Goal: Transaction & Acquisition: Purchase product/service

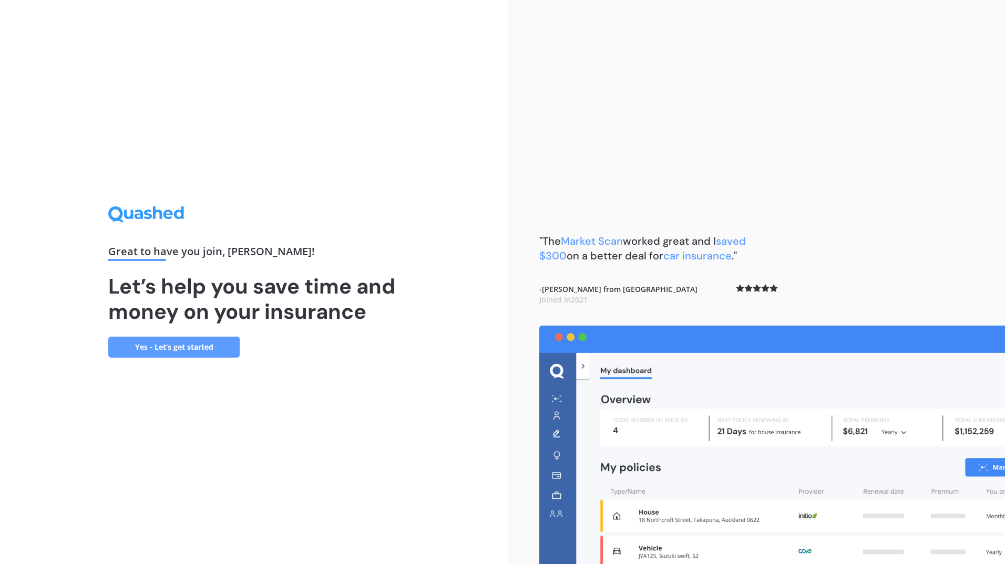
click at [198, 349] on link "Yes - Let’s get started" at bounding box center [173, 347] width 131 height 21
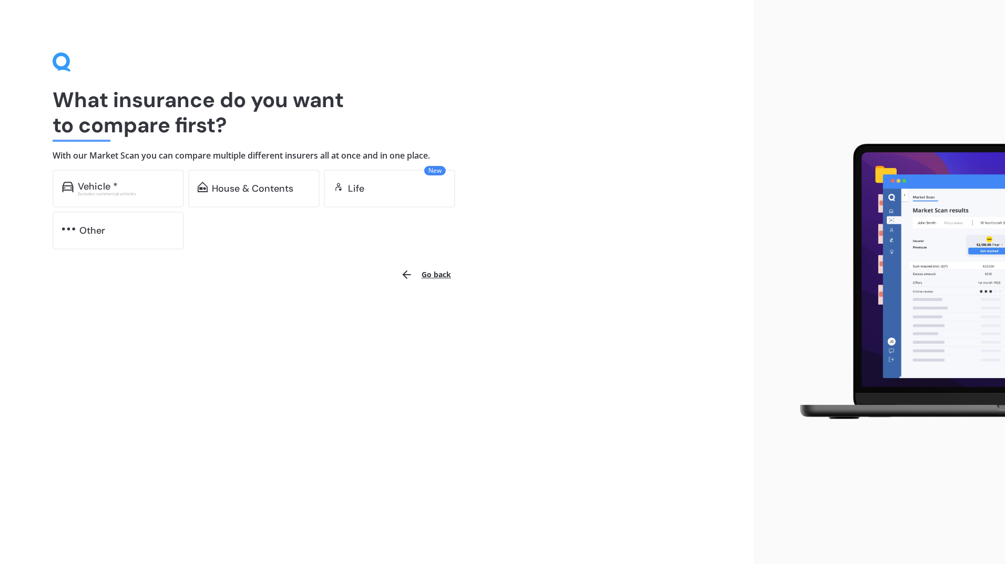
click at [107, 182] on div "Vehicle *" at bounding box center [98, 186] width 40 height 11
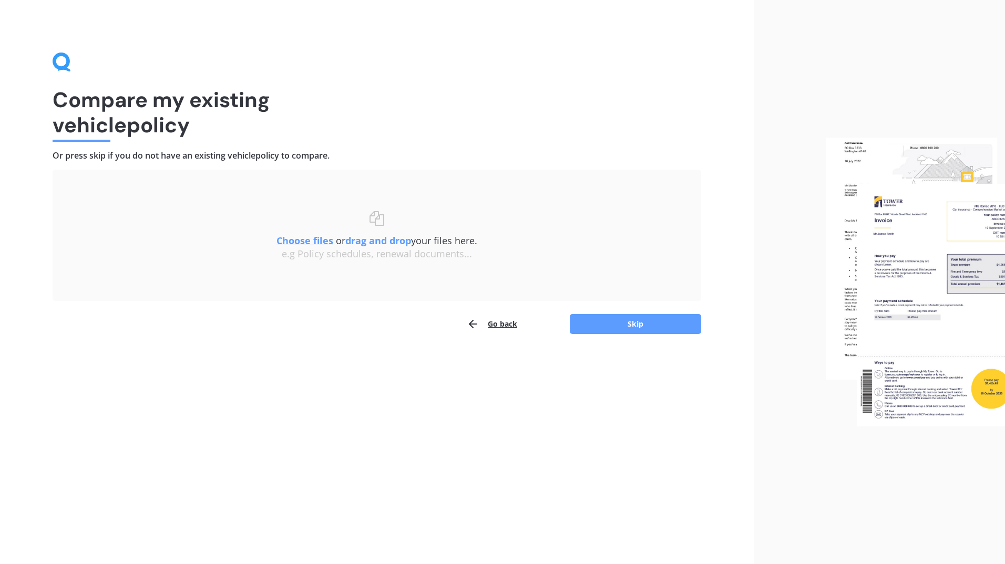
click at [626, 323] on button "Skip" at bounding box center [635, 324] width 131 height 20
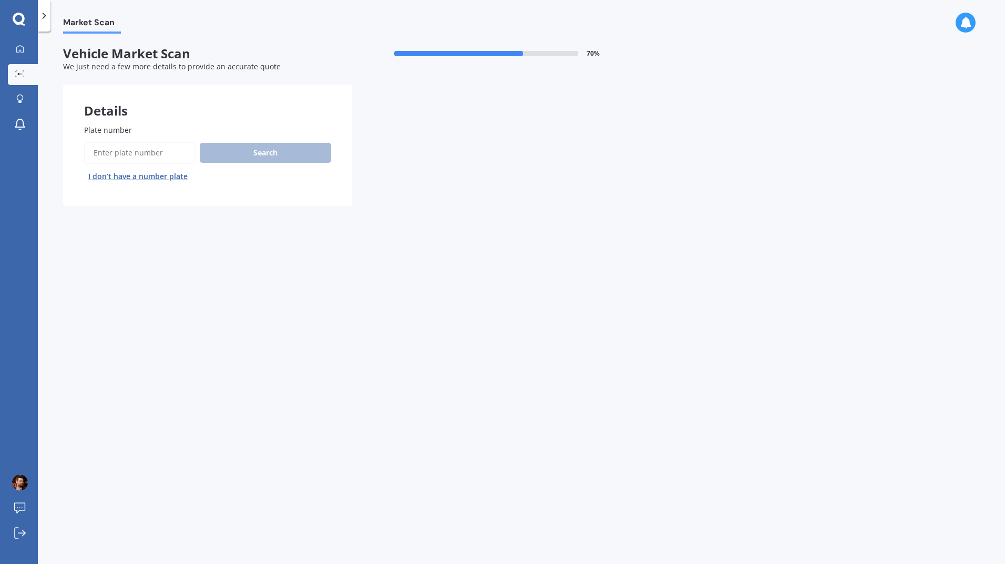
click at [116, 157] on input "Plate number" at bounding box center [139, 153] width 111 height 22
type input "RKE385"
click at [269, 148] on button "Search" at bounding box center [265, 153] width 131 height 20
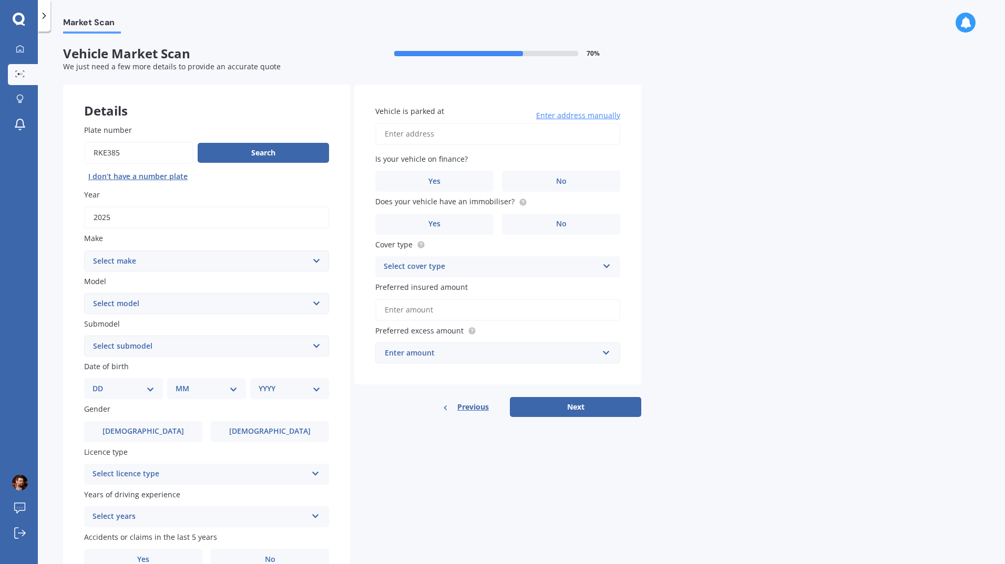
click at [324, 263] on select "Select make AC ALFA ROMEO ASTON MARTIN AUDI AUSTIN BEDFORD Bentley BMW BYD CADI…" at bounding box center [206, 261] width 245 height 21
select select "CHERY"
click at [84, 251] on select "Select make AC ALFA ROMEO ASTON MARTIN AUDI AUSTIN BEDFORD Bentley BMW BYD CADI…" at bounding box center [206, 261] width 245 height 21
click at [318, 305] on select "Select model J1 J11 J3 Tiggo" at bounding box center [206, 303] width 245 height 21
select select "TIGGO"
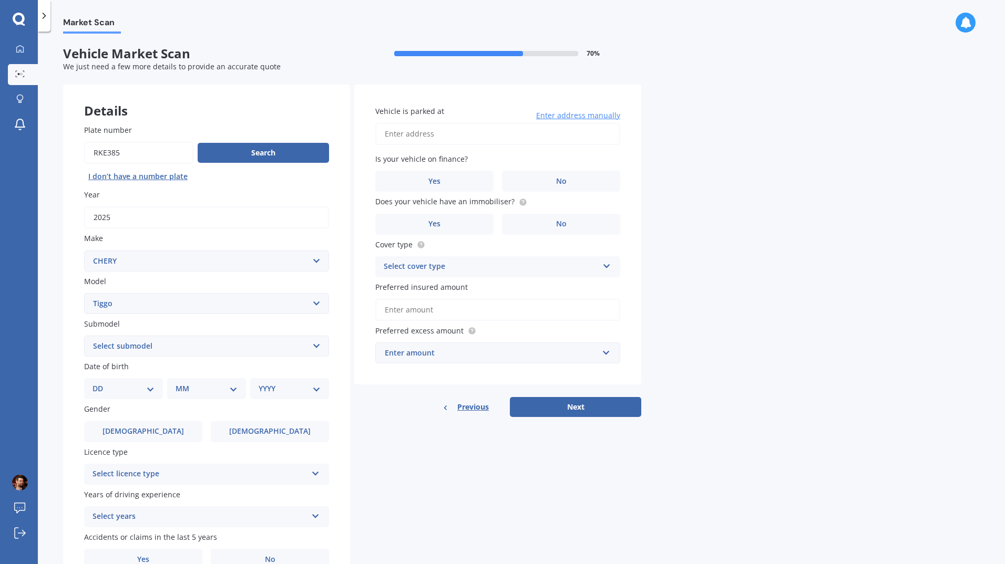
click at [84, 293] on select "Select model J1 J11 J3 Tiggo" at bounding box center [206, 303] width 245 height 21
click at [315, 346] on select "Select submodel 4 7 8" at bounding box center [206, 346] width 245 height 21
select select "4"
click at [84, 336] on select "Select submodel 4 7 8" at bounding box center [206, 346] width 245 height 21
click at [149, 389] on select "DD 01 02 03 04 05 06 07 08 09 10 11 12 13 14 15 16 17 18 19 20 21 22 23 24 25 2…" at bounding box center [124, 389] width 62 height 12
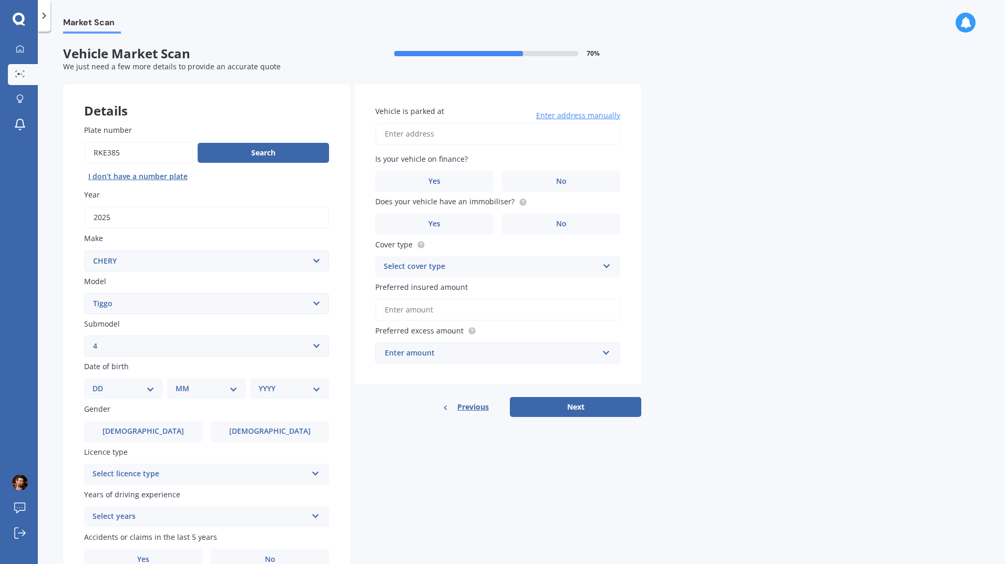
select select "19"
click at [101, 383] on select "DD 01 02 03 04 05 06 07 08 09 10 11 12 13 14 15 16 17 18 19 20 21 22 23 24 25 2…" at bounding box center [124, 389] width 62 height 12
click at [229, 389] on select "MM 01 02 03 04 05 06 07 08 09 10 11 12" at bounding box center [209, 389] width 58 height 12
select select "12"
click at [180, 383] on select "MM 01 02 03 04 05 06 07 08 09 10 11 12" at bounding box center [209, 389] width 58 height 12
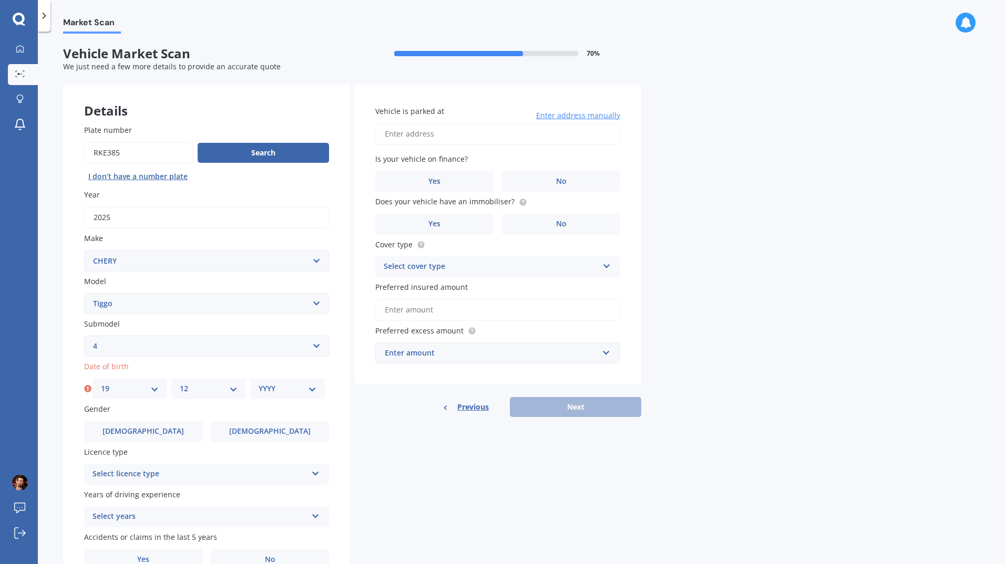
click at [309, 390] on select "YYYY 2025 2024 2023 2022 2021 2020 2019 2018 2017 2016 2015 2014 2013 2012 2011…" at bounding box center [288, 389] width 58 height 12
select select "1978"
click at [259, 383] on select "YYYY 2025 2024 2023 2022 2021 2020 2019 2018 2017 2016 2015 2014 2013 2012 2011…" at bounding box center [288, 389] width 58 height 12
click at [157, 430] on label "[DEMOGRAPHIC_DATA]" at bounding box center [143, 432] width 118 height 21
click at [0, 0] on input "[DEMOGRAPHIC_DATA]" at bounding box center [0, 0] width 0 height 0
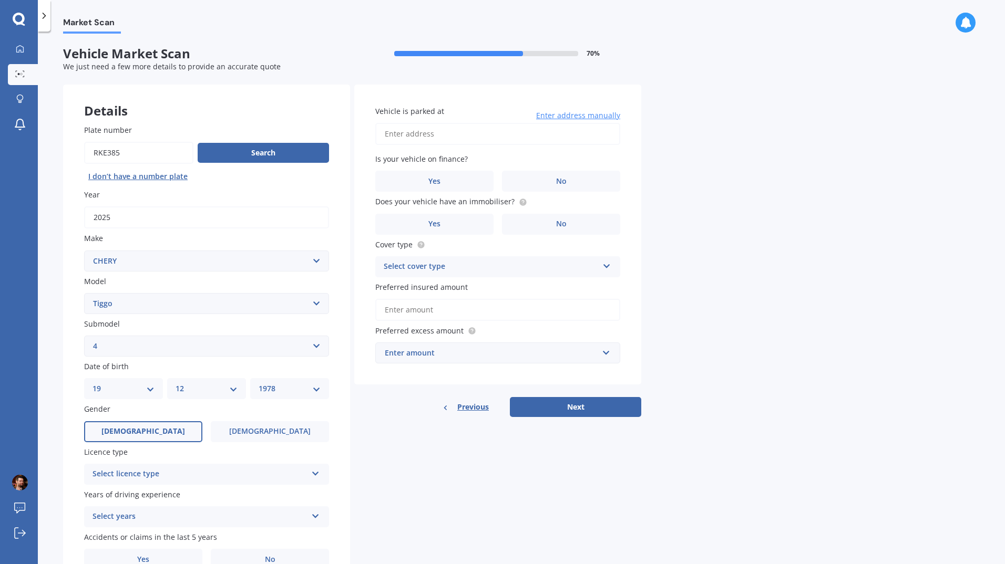
click at [314, 476] on icon at bounding box center [315, 471] width 9 height 7
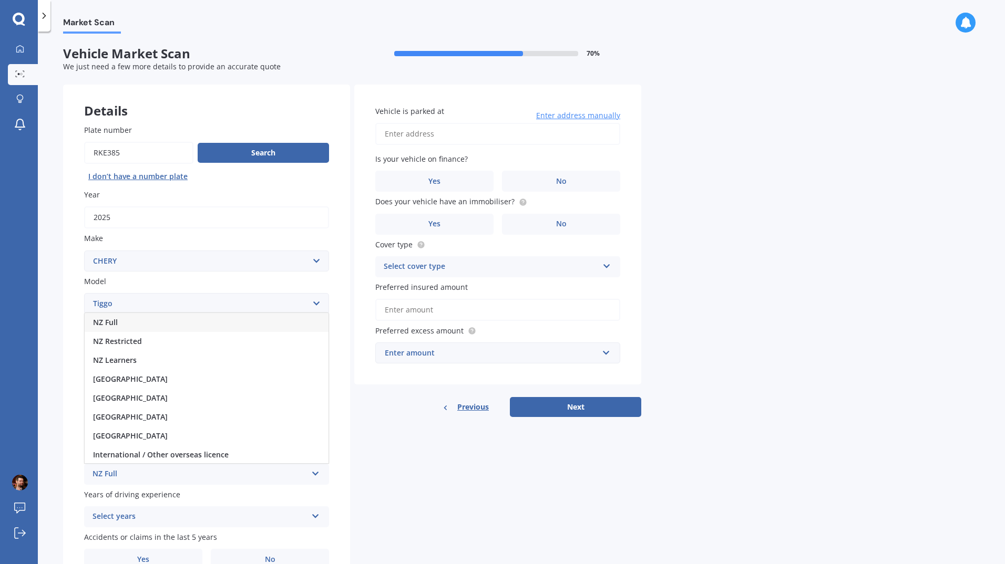
click at [141, 322] on div "NZ Full" at bounding box center [207, 322] width 244 height 19
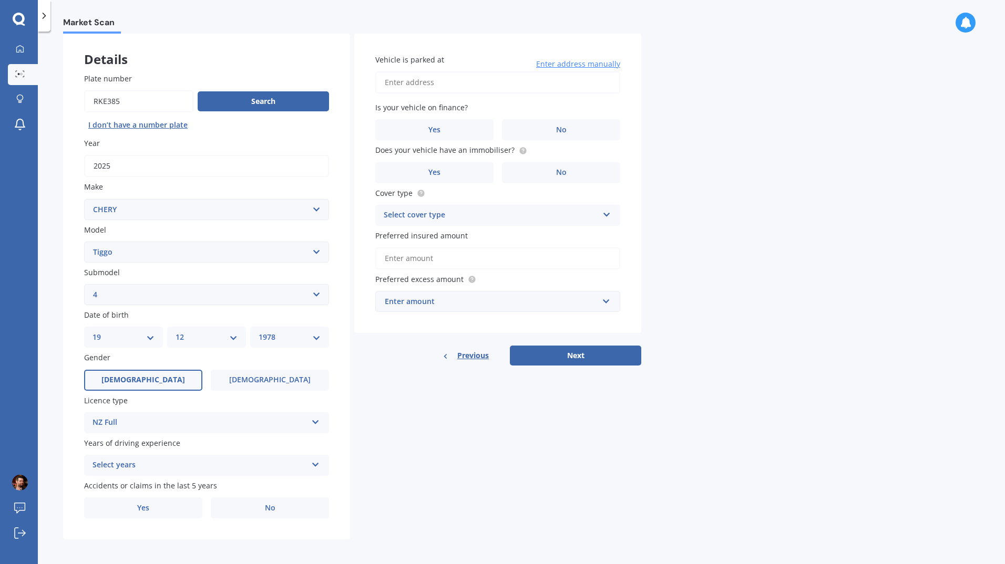
scroll to position [54, 0]
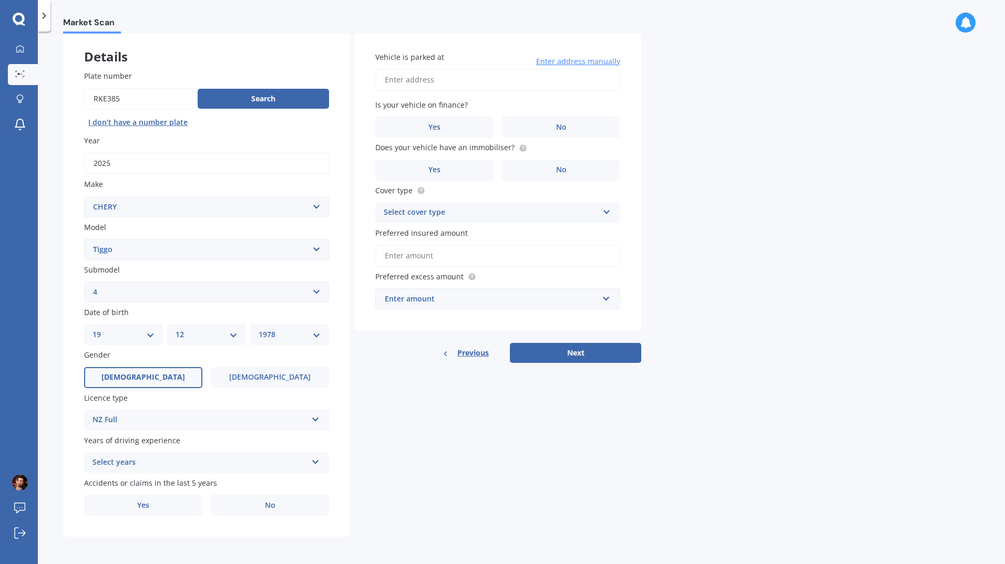
click at [313, 464] on icon at bounding box center [315, 460] width 9 height 7
click at [141, 367] on span "5 or more years" at bounding box center [121, 367] width 57 height 10
click at [274, 507] on span "No" at bounding box center [270, 505] width 11 height 9
click at [0, 0] on input "No" at bounding box center [0, 0] width 0 height 0
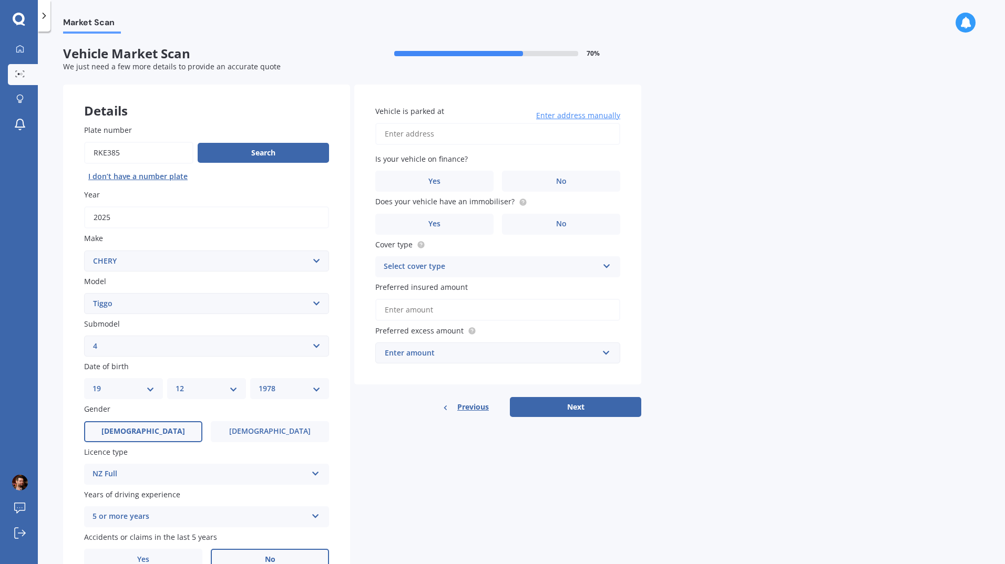
click at [444, 132] on input "Vehicle is parked at" at bounding box center [497, 134] width 245 height 22
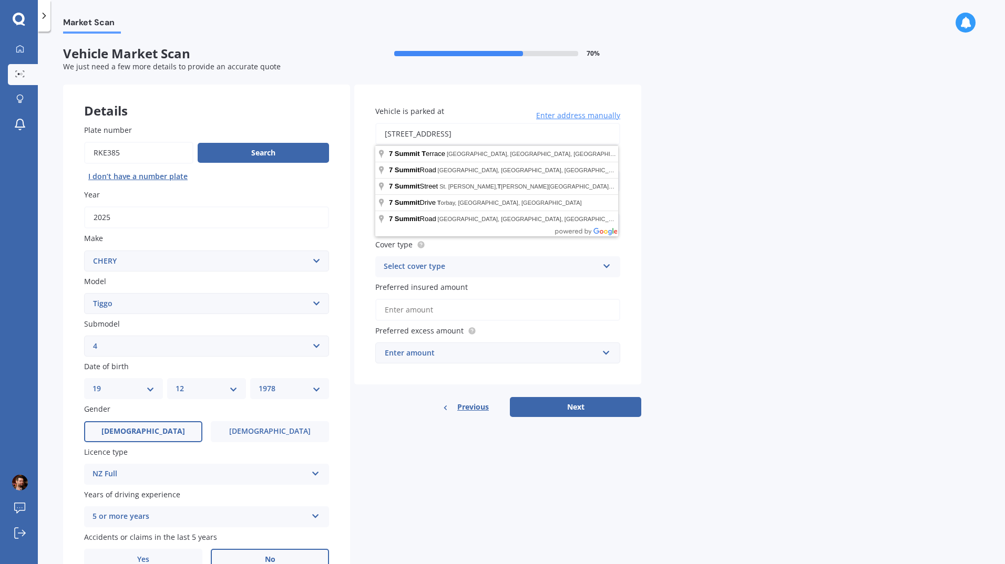
type input "[STREET_ADDRESS][PERSON_NAME]"
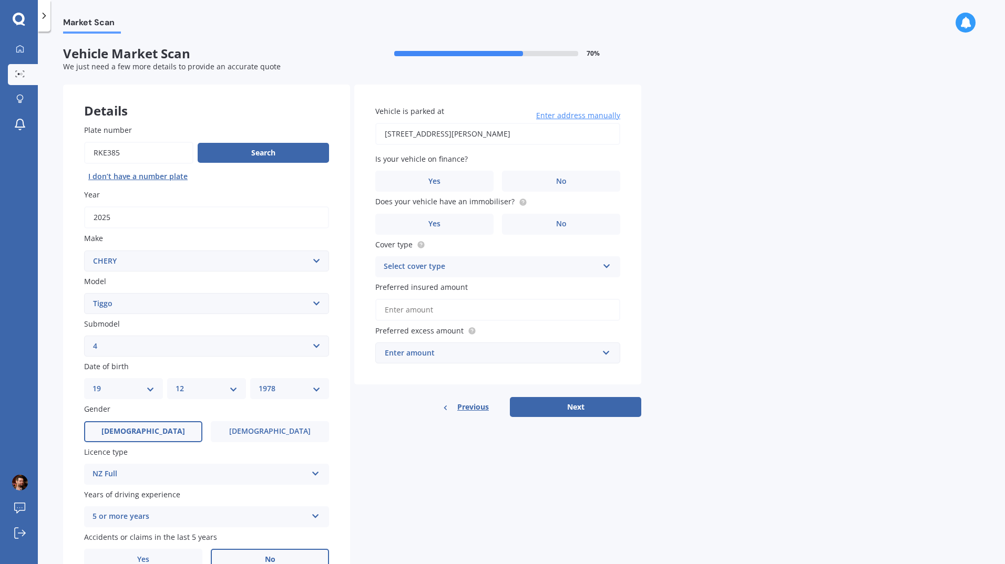
click at [583, 178] on label "No" at bounding box center [561, 181] width 118 height 21
click at [0, 0] on input "No" at bounding box center [0, 0] width 0 height 0
click at [463, 222] on label "Yes" at bounding box center [434, 224] width 118 height 21
click at [0, 0] on input "Yes" at bounding box center [0, 0] width 0 height 0
click at [604, 265] on icon at bounding box center [606, 264] width 9 height 7
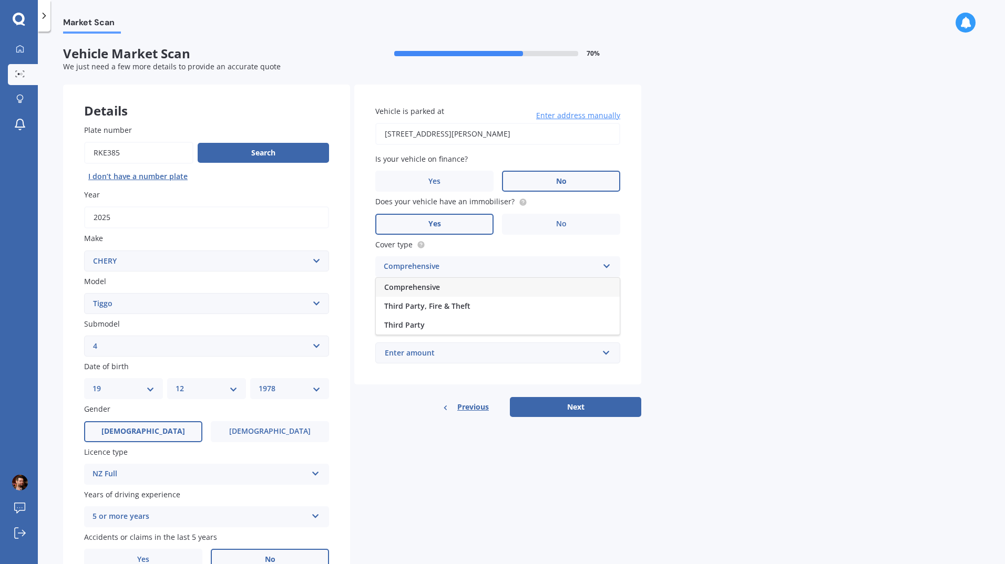
click at [452, 284] on div "Comprehensive" at bounding box center [498, 287] width 244 height 19
click at [455, 310] on input "Preferred insured amount" at bounding box center [497, 310] width 245 height 22
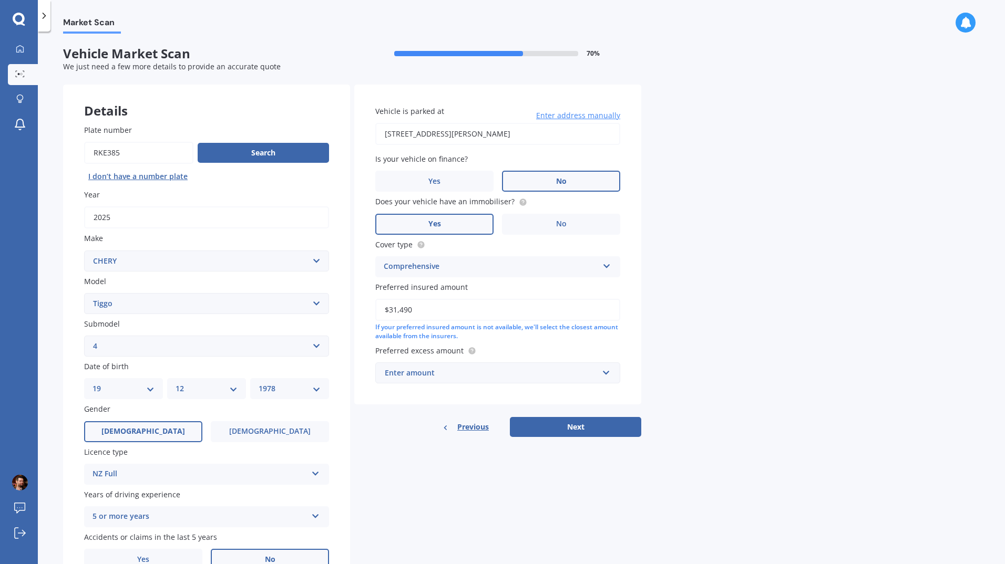
type input "$31,490"
click at [736, 292] on div "Market Scan Vehicle Market Scan 70 % We just need a few more details to provide…" at bounding box center [521, 300] width 967 height 533
click at [607, 375] on input "text" at bounding box center [493, 373] width 235 height 20
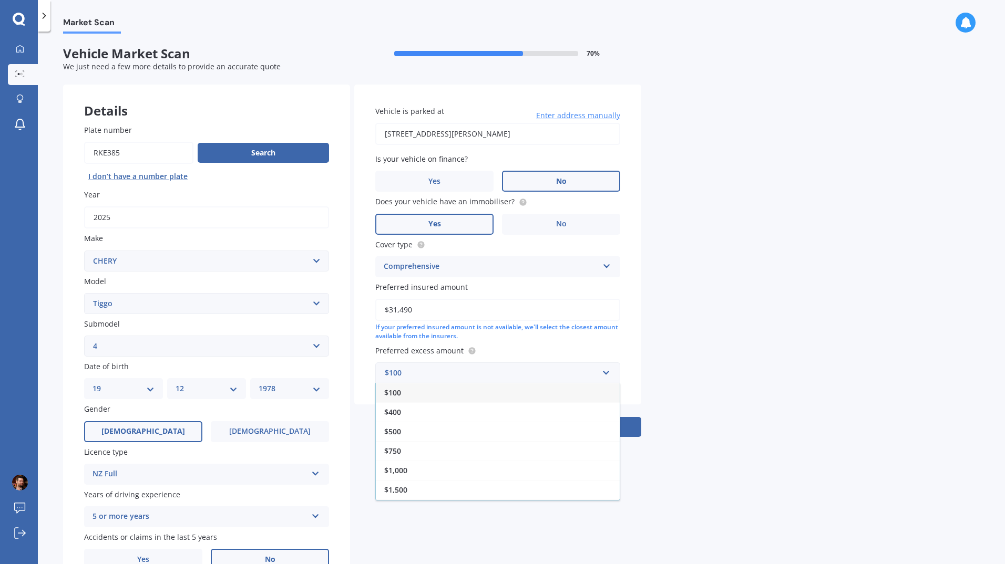
click at [491, 412] on div "$400" at bounding box center [498, 412] width 244 height 19
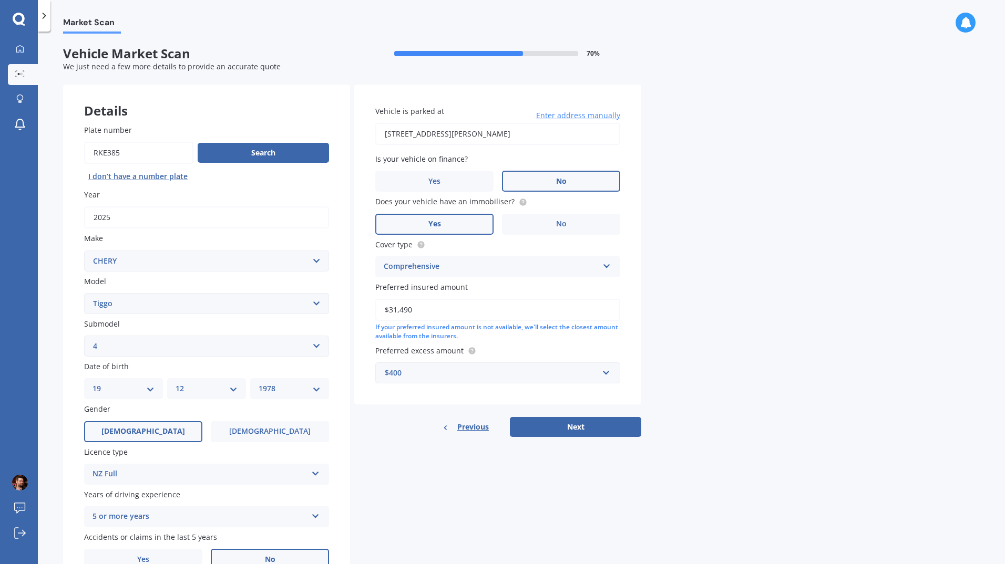
click at [578, 428] on button "Next" at bounding box center [575, 427] width 131 height 20
select select "19"
select select "12"
select select "1978"
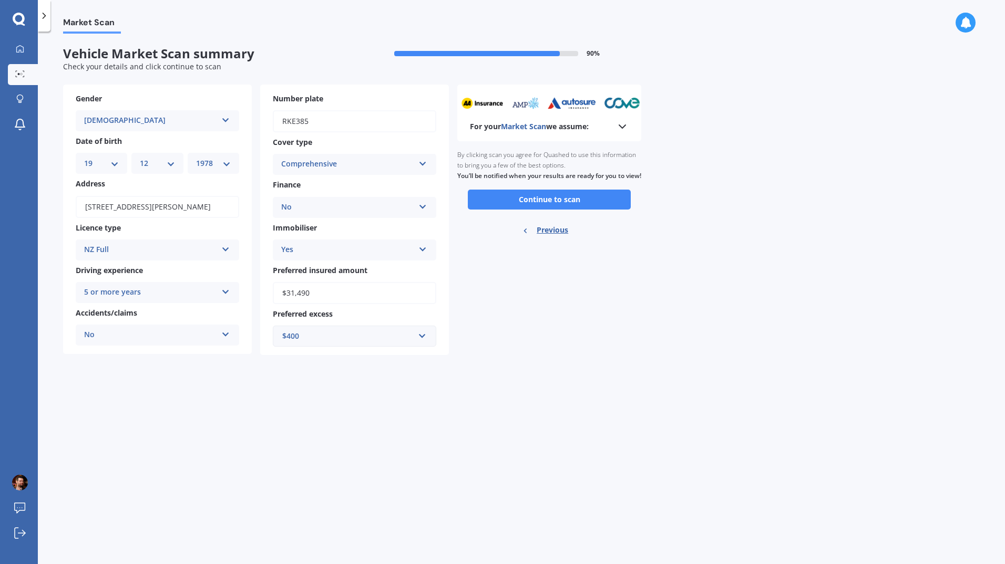
click at [577, 204] on button "Continue to scan" at bounding box center [549, 200] width 163 height 20
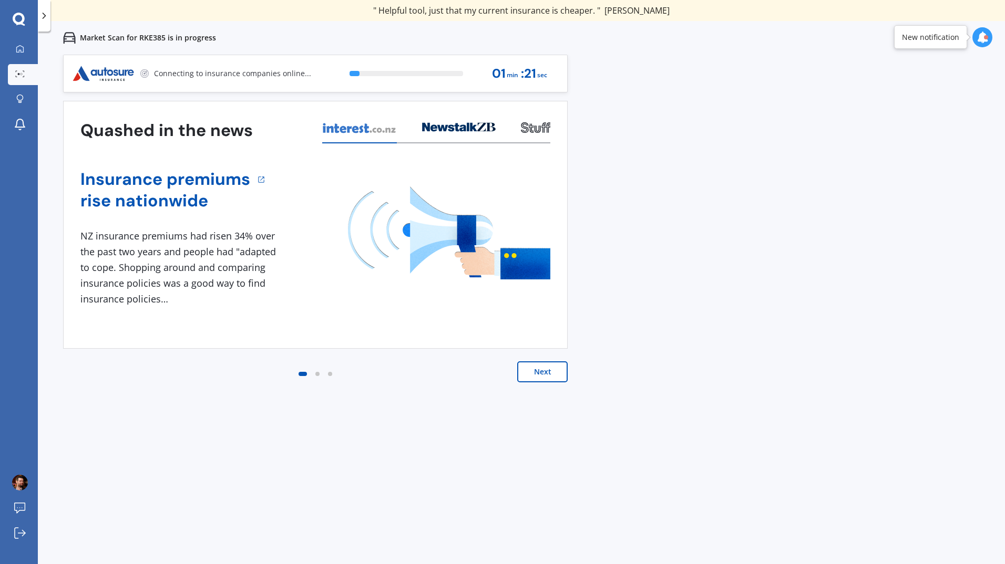
click at [545, 374] on button "Next" at bounding box center [542, 372] width 50 height 21
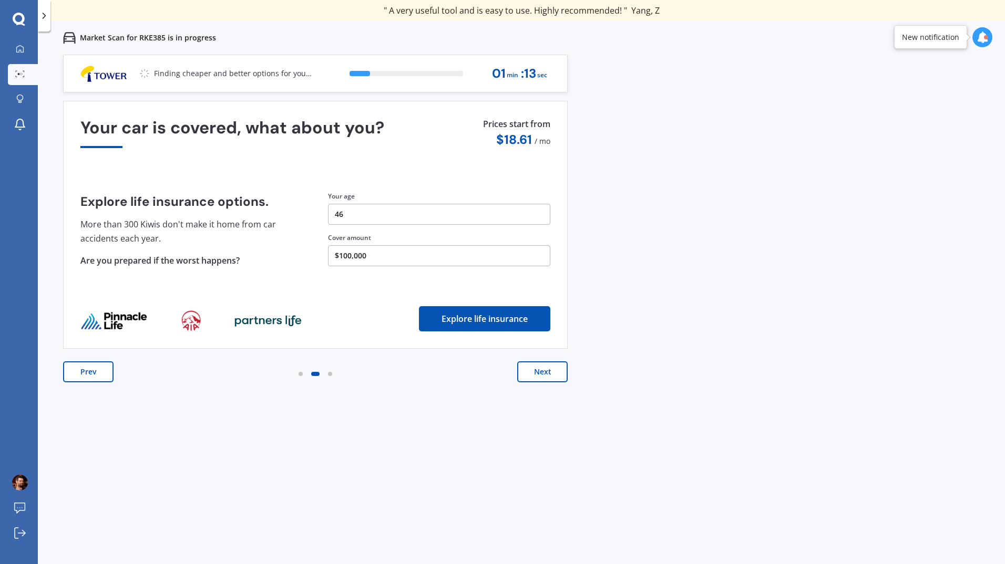
click at [547, 373] on button "Next" at bounding box center [542, 372] width 50 height 21
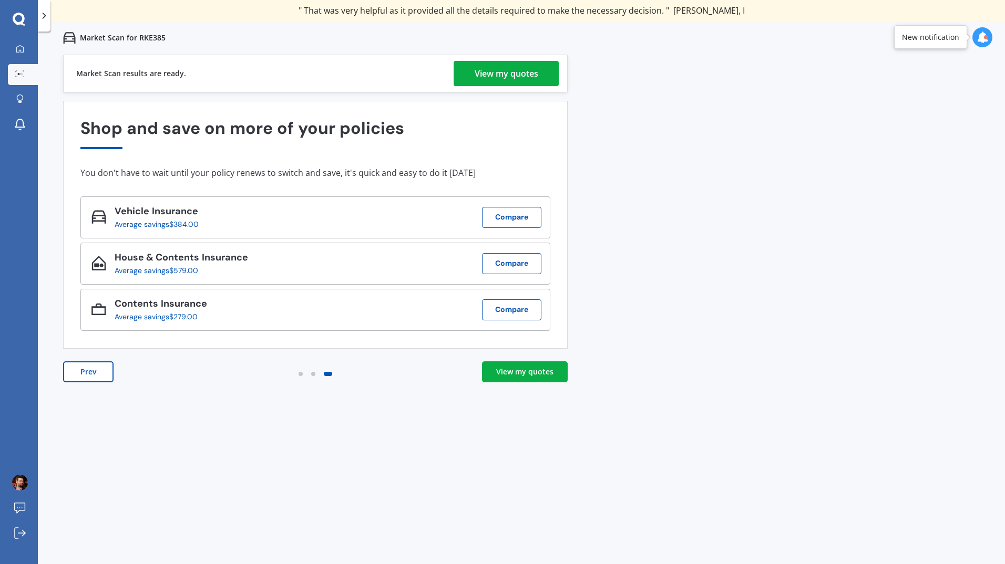
click at [526, 70] on div "View my quotes" at bounding box center [507, 73] width 64 height 25
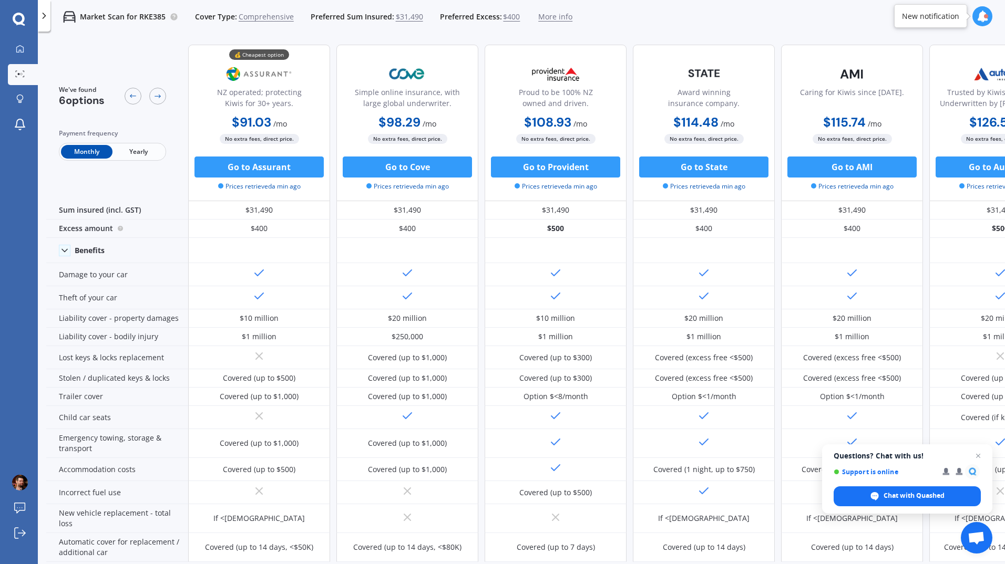
click at [977, 451] on span "Close chat" at bounding box center [978, 456] width 13 height 13
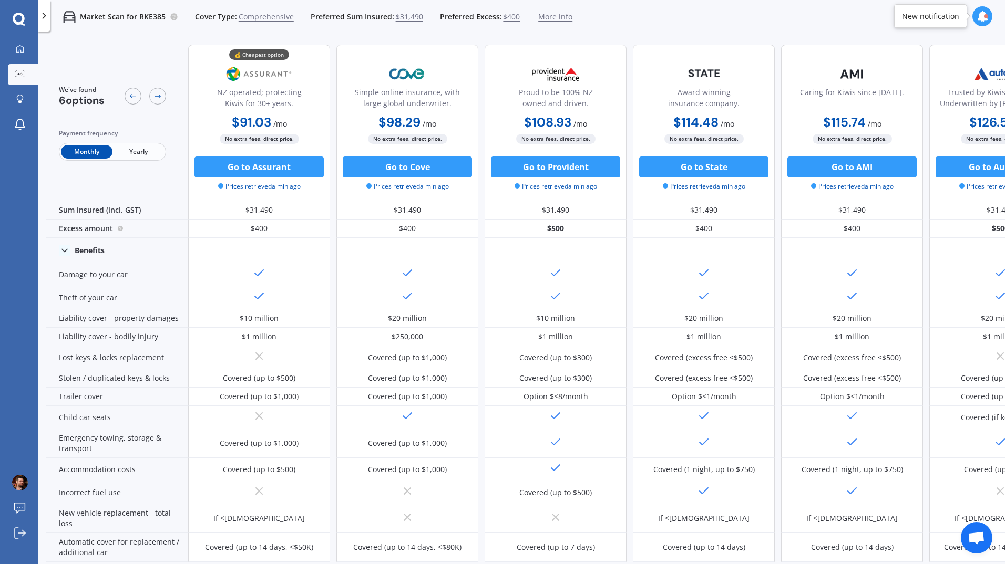
click at [140, 151] on span "Yearly" at bounding box center [138, 152] width 52 height 14
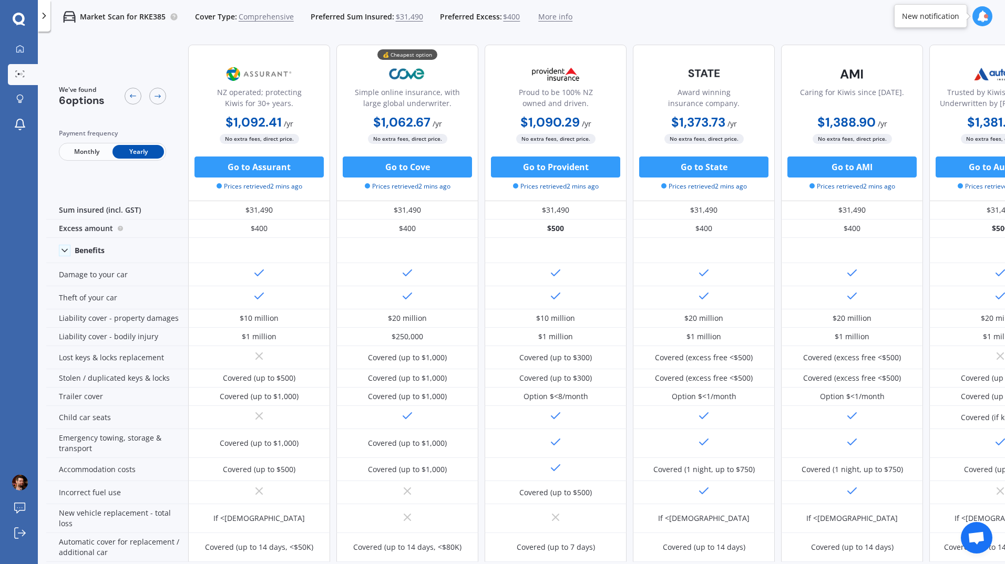
click at [80, 151] on span "Monthly" at bounding box center [87, 152] width 52 height 14
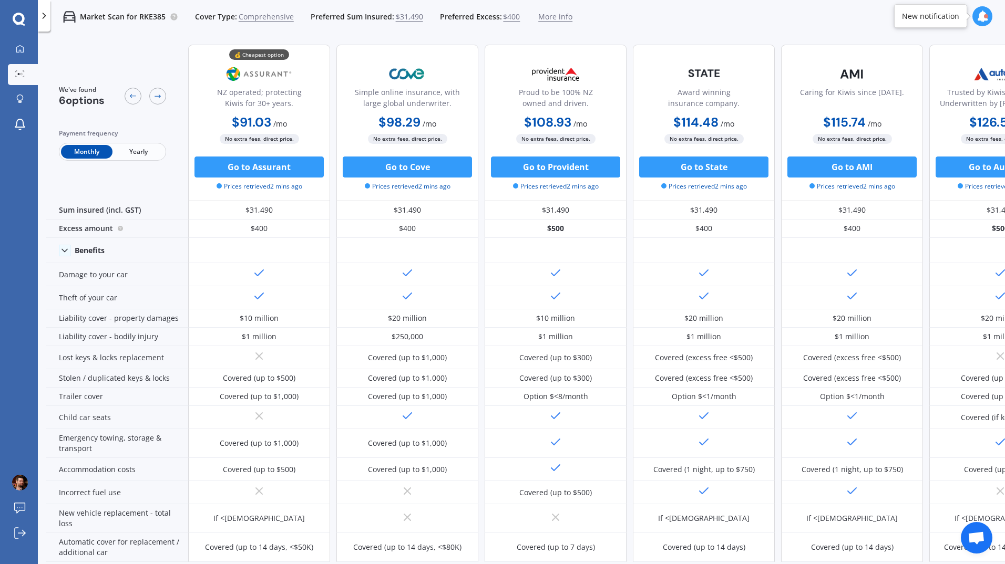
click at [279, 167] on button "Go to Assurant" at bounding box center [258, 167] width 129 height 21
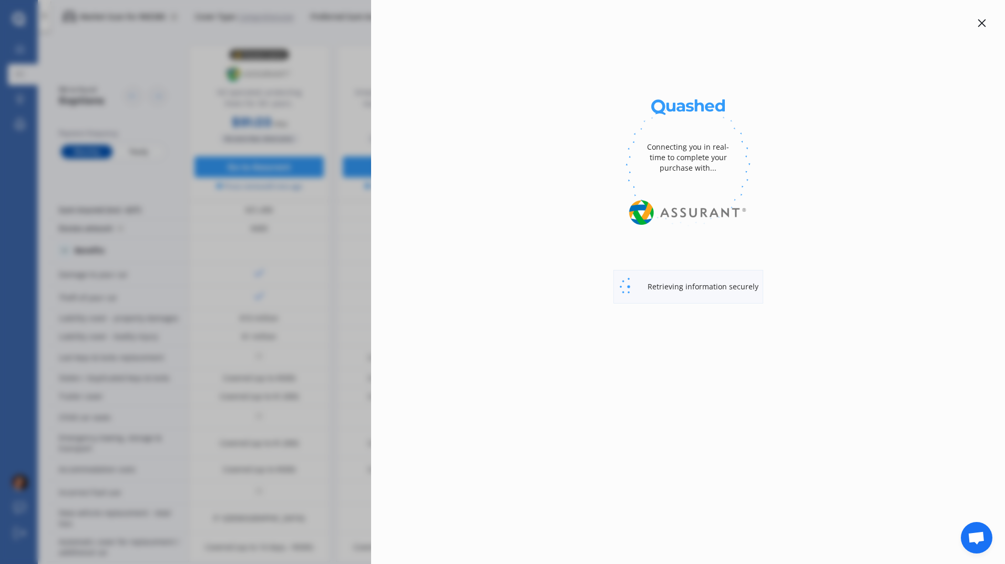
select select "full"
select select "0"
select select "Waikato"
select select "CHERY"
select select "TIGGO"
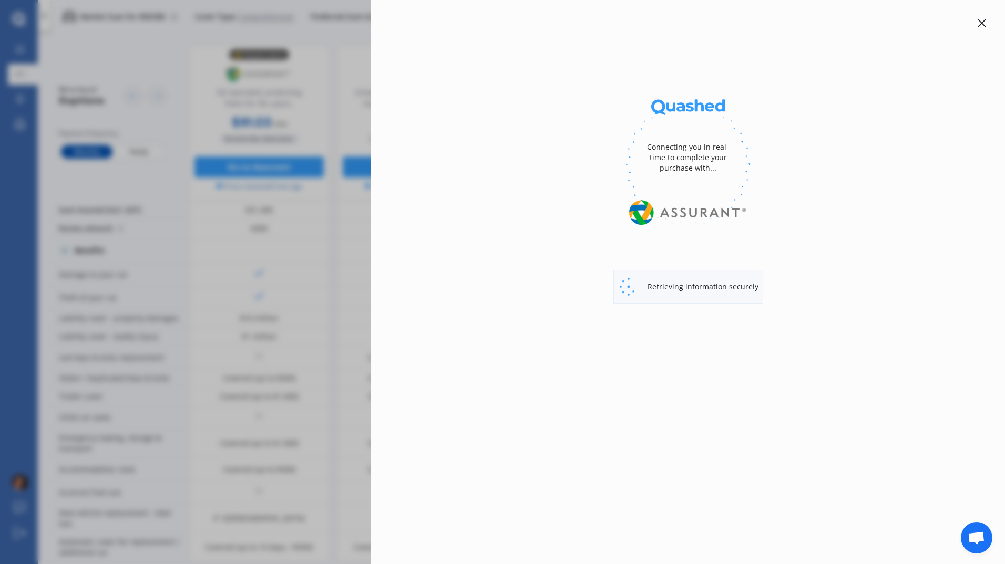
select select "4"
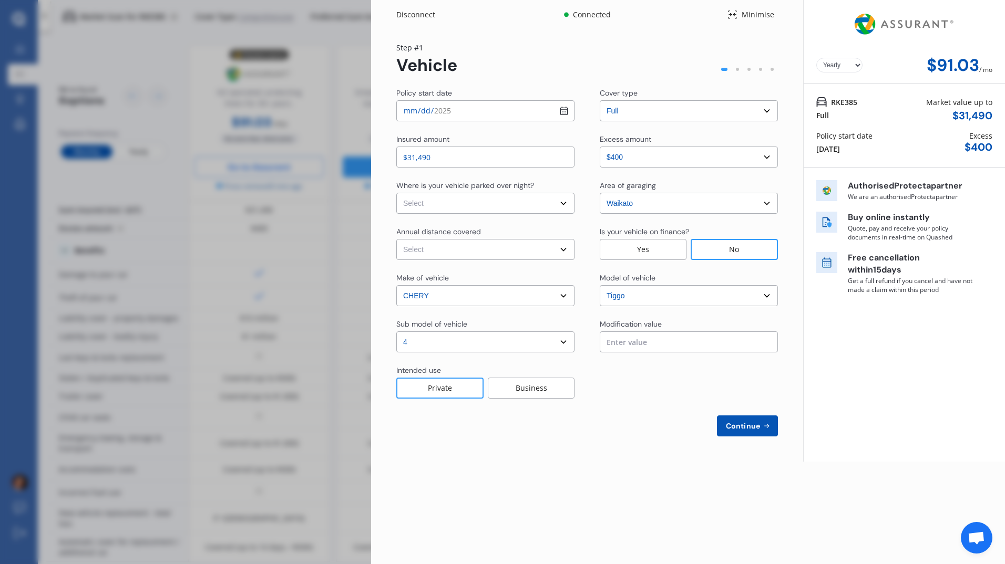
select select "Monthly"
click at [564, 202] on select "Select In a garage On own property On street or road" at bounding box center [485, 203] width 178 height 21
select select "In a garage"
click at [396, 193] on select "Select In a garage On own property On street or road" at bounding box center [485, 203] width 178 height 21
click at [753, 426] on span "Continue" at bounding box center [743, 426] width 38 height 8
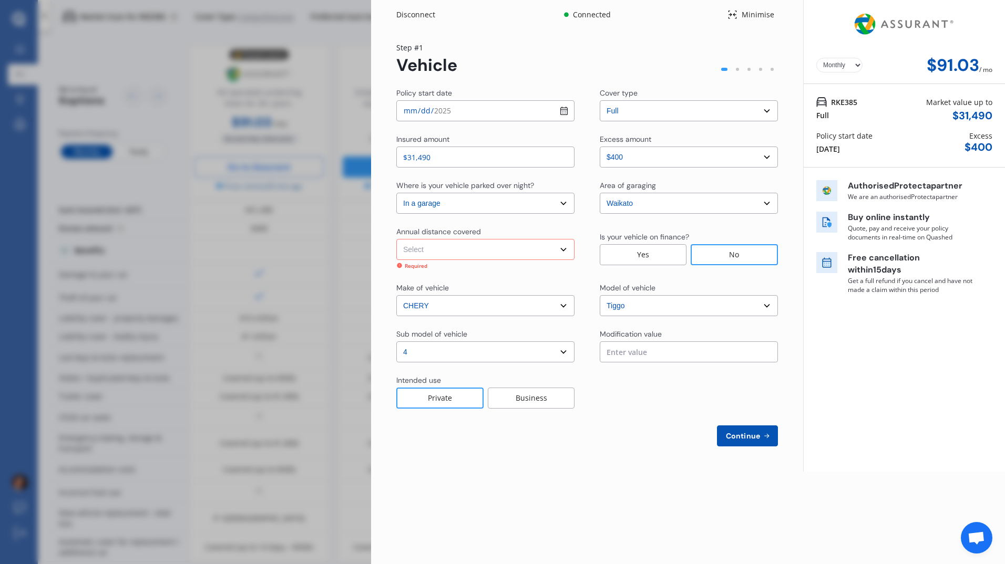
click at [563, 251] on select "Select Low (less than 15,000km per year) Average (15,000-30,000km per year) Hig…" at bounding box center [485, 249] width 178 height 21
select select "15000"
click at [396, 239] on select "Select Low (less than 15,000km per year) Average (15,000-30,000km per year) Hig…" at bounding box center [485, 249] width 178 height 21
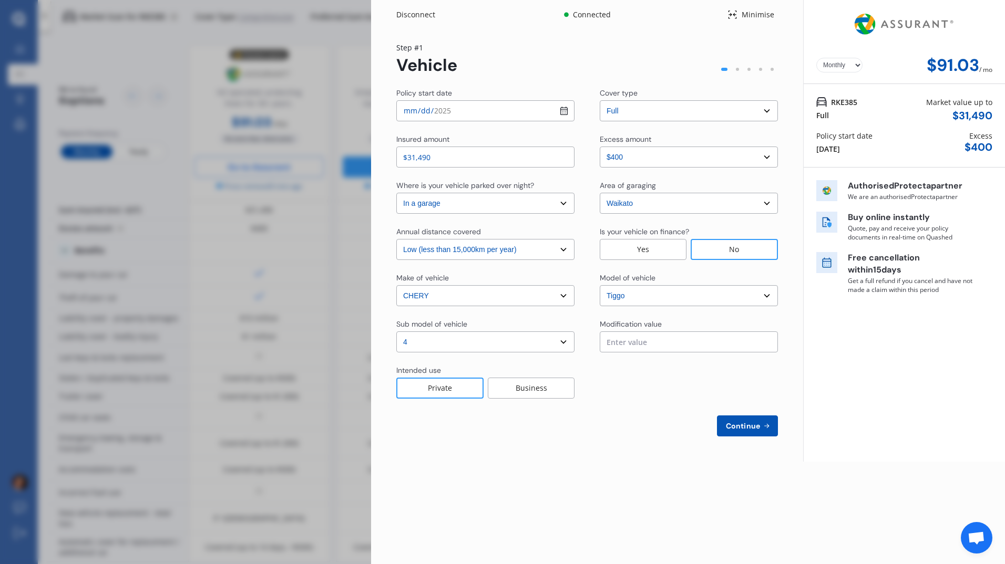
click at [752, 427] on span "Continue" at bounding box center [743, 426] width 38 height 8
select select "Mr"
select select "19"
select select "12"
select select "1978"
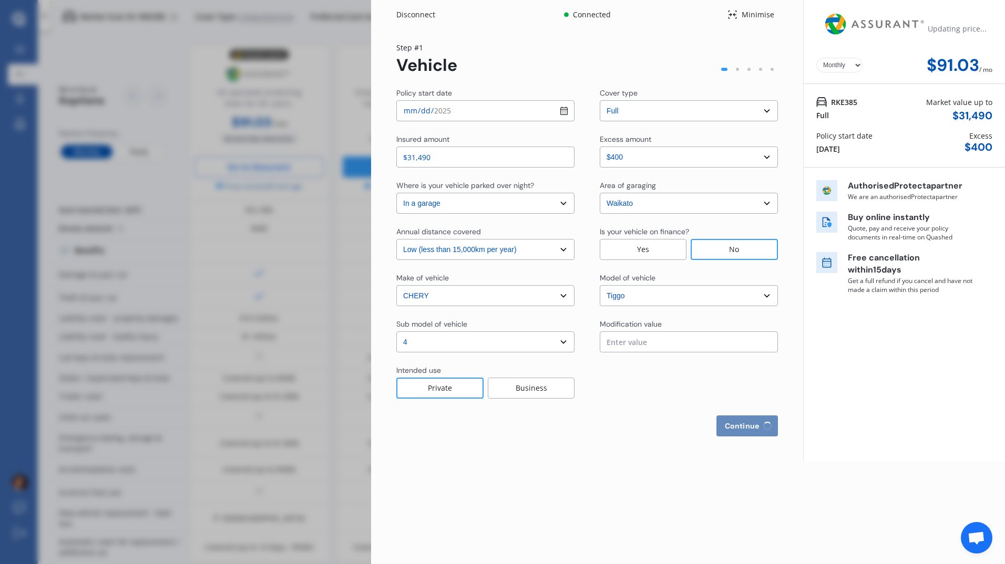
select select "full"
select select "more than 4 years"
select select "[GEOGRAPHIC_DATA]"
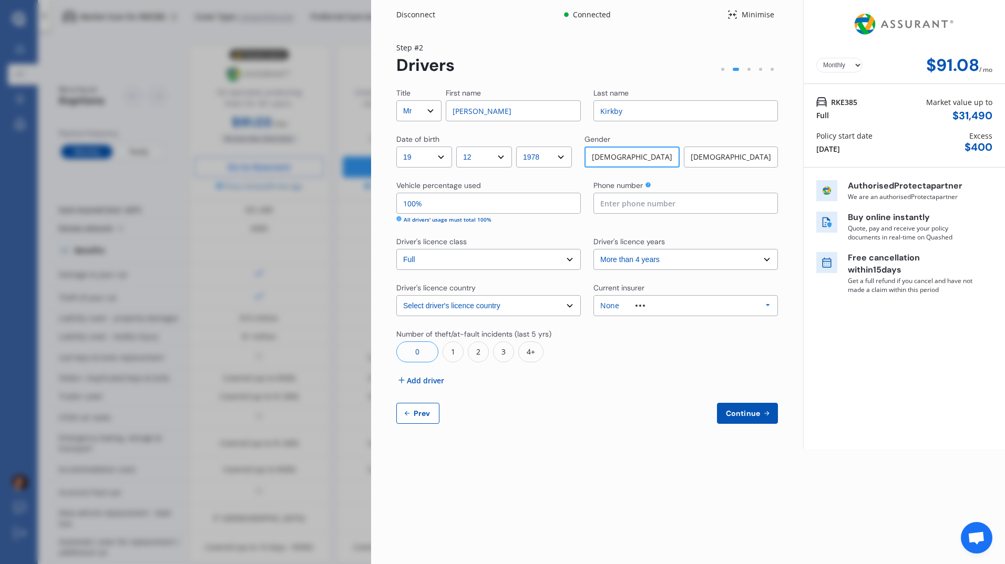
click at [773, 305] on icon at bounding box center [768, 305] width 16 height 19
click at [789, 282] on div "Yearly Monthly $91.08 / mo Step # 2 Drivers Title Select Mr Mrs Miss Ms Dr Firs…" at bounding box center [587, 239] width 432 height 420
click at [850, 66] on select "Yearly Monthly" at bounding box center [839, 65] width 46 height 15
select select "Yearly"
click at [816, 58] on select "Yearly Monthly" at bounding box center [839, 65] width 46 height 15
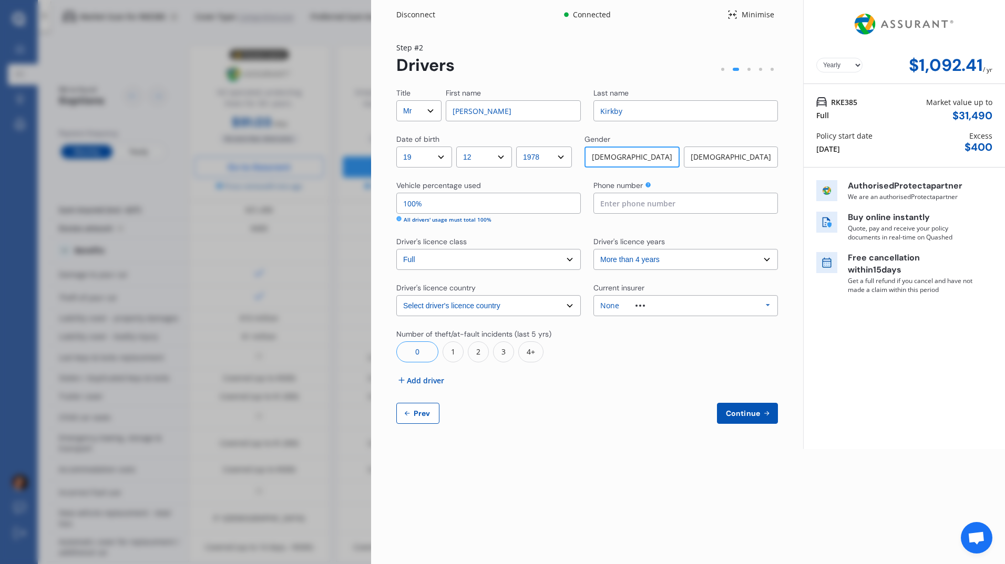
click at [625, 202] on input at bounding box center [685, 203] width 184 height 21
type input "0274387335"
click at [644, 408] on div "Continue Prev" at bounding box center [587, 413] width 382 height 21
click at [745, 410] on span "Continue" at bounding box center [743, 413] width 38 height 8
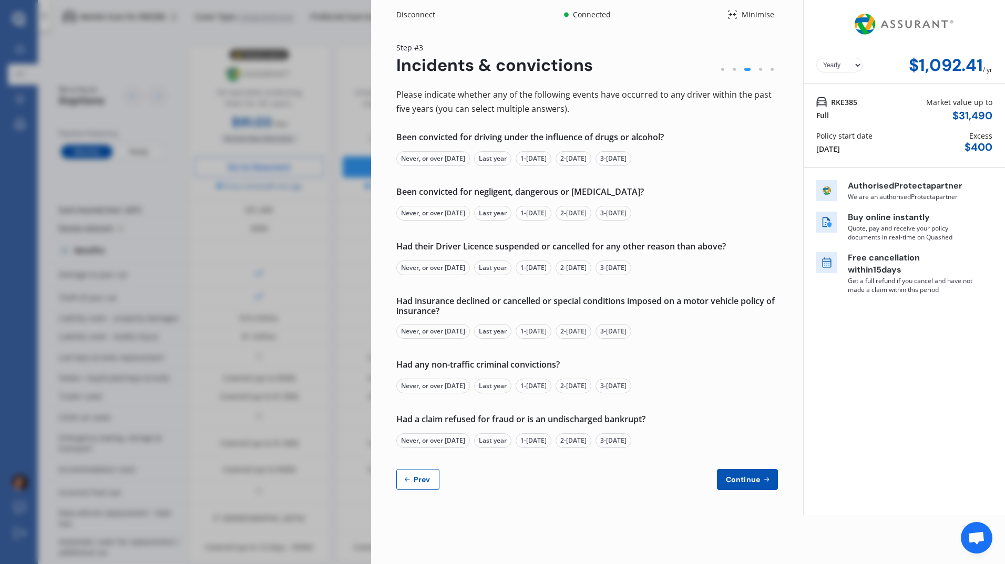
click at [412, 158] on div "Never, or over [DATE]" at bounding box center [433, 158] width 74 height 15
click at [420, 213] on div "Never, or over [DATE]" at bounding box center [433, 213] width 74 height 15
click at [425, 267] on div "Never, or over [DATE]" at bounding box center [433, 268] width 74 height 15
click at [429, 332] on div "Never, or over [DATE]" at bounding box center [433, 331] width 74 height 15
click at [431, 387] on div "Never, or over [DATE]" at bounding box center [433, 386] width 74 height 15
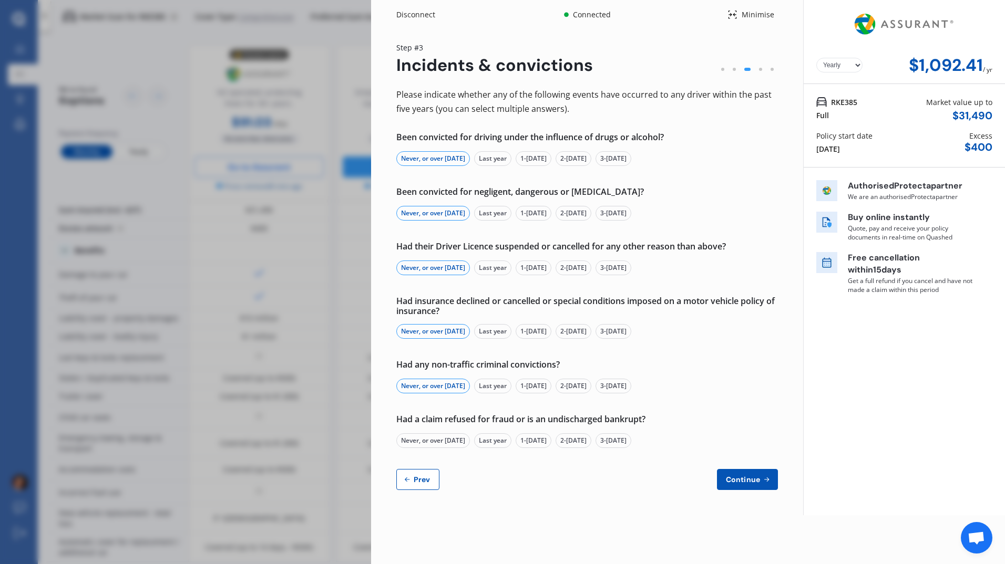
click at [435, 443] on div "Never, or over [DATE]" at bounding box center [433, 441] width 74 height 15
click at [752, 482] on span "Continue" at bounding box center [743, 480] width 38 height 8
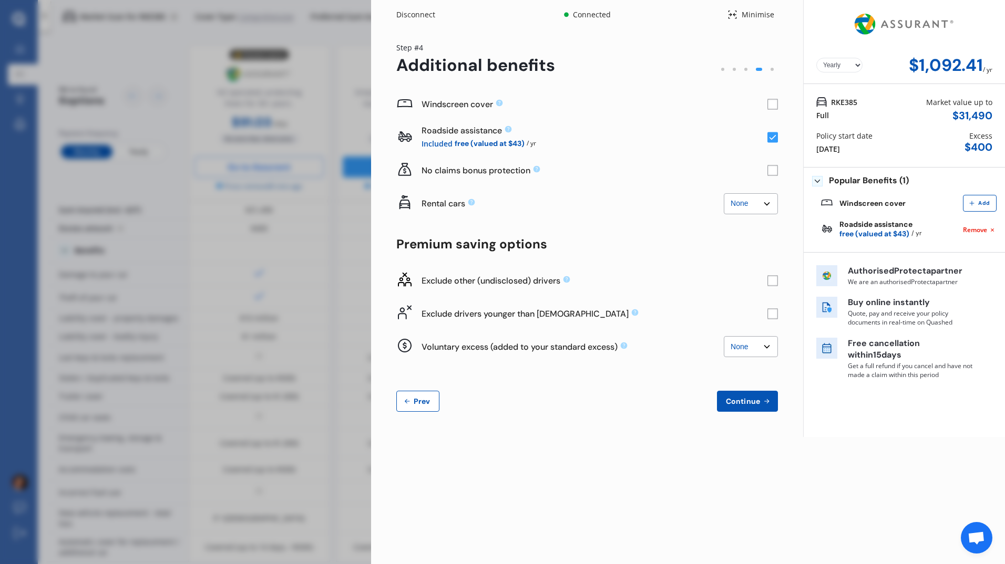
click at [774, 171] on rect at bounding box center [772, 171] width 11 height 11
click at [770, 102] on rect at bounding box center [772, 104] width 11 height 11
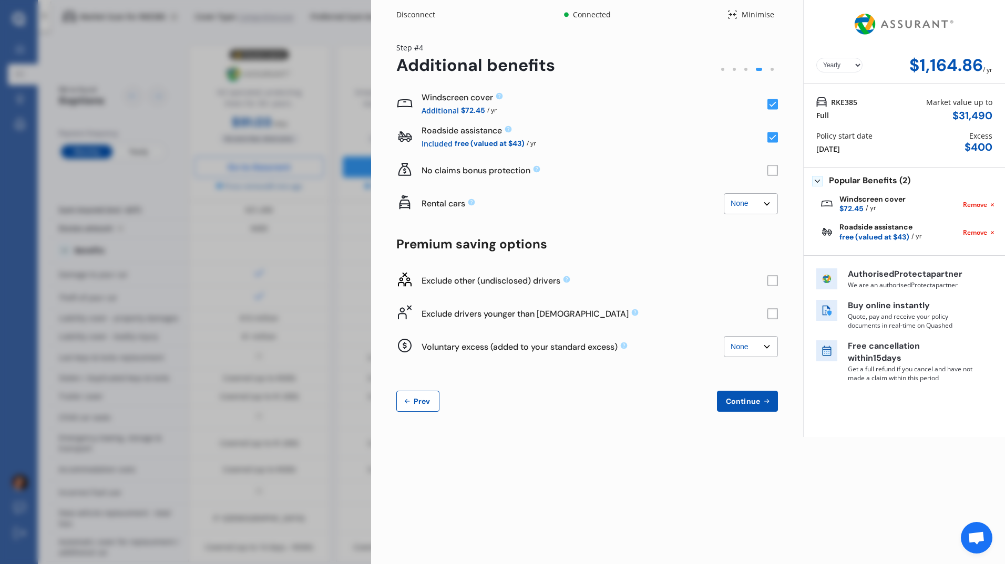
click at [770, 102] on rect at bounding box center [772, 104] width 11 height 11
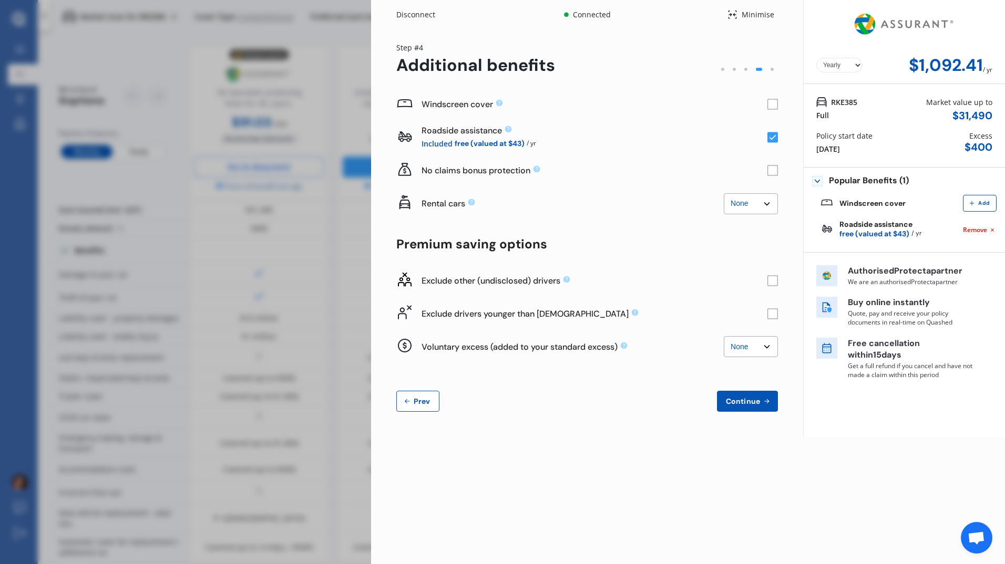
click at [775, 170] on rect at bounding box center [772, 171] width 11 height 11
click at [774, 315] on rect at bounding box center [772, 314] width 11 height 11
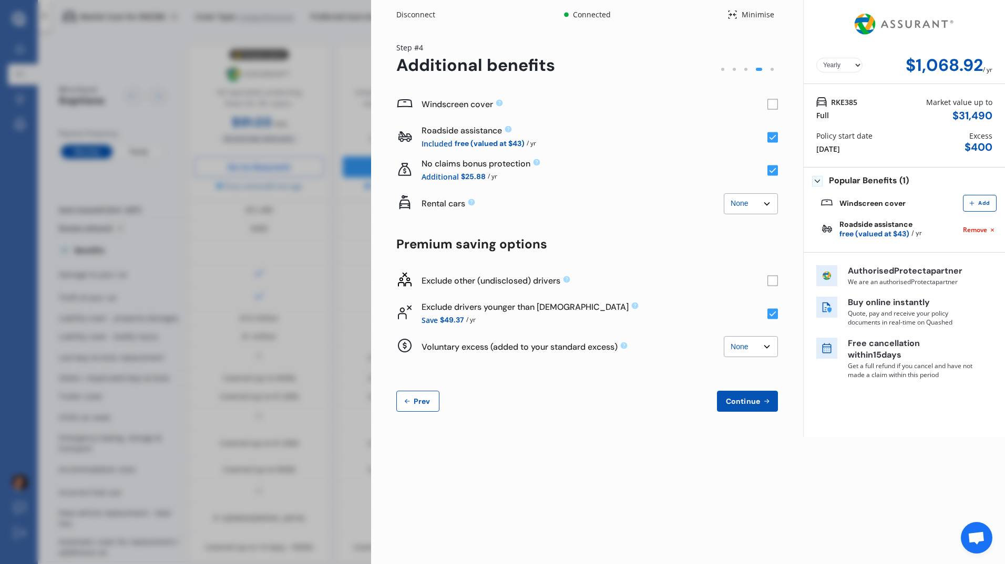
click at [773, 282] on rect at bounding box center [772, 280] width 11 height 11
click at [773, 282] on icon at bounding box center [772, 281] width 7 height 5
click at [774, 281] on rect at bounding box center [772, 280] width 11 height 11
click at [775, 102] on rect at bounding box center [772, 104] width 11 height 11
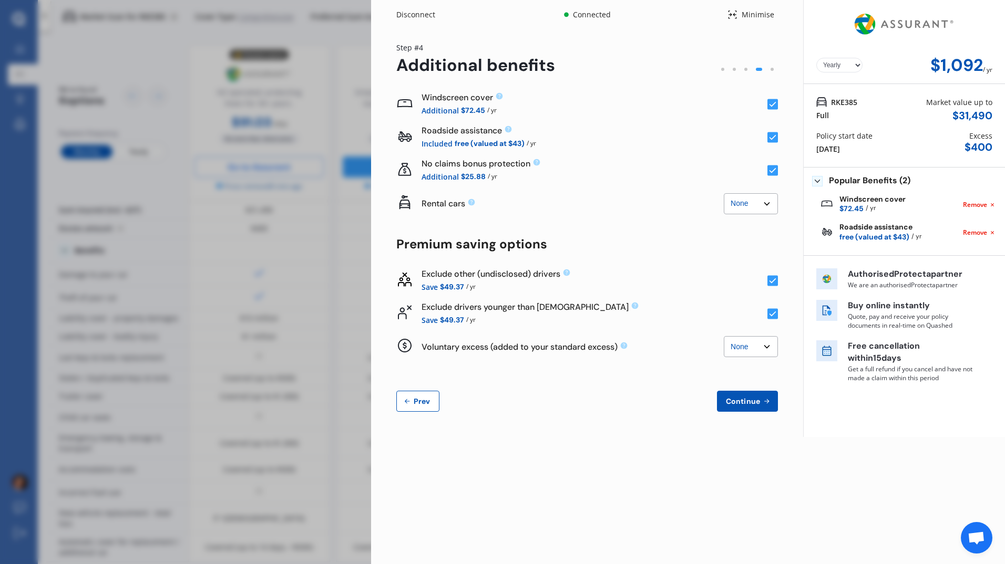
click at [764, 405] on icon at bounding box center [766, 401] width 9 height 8
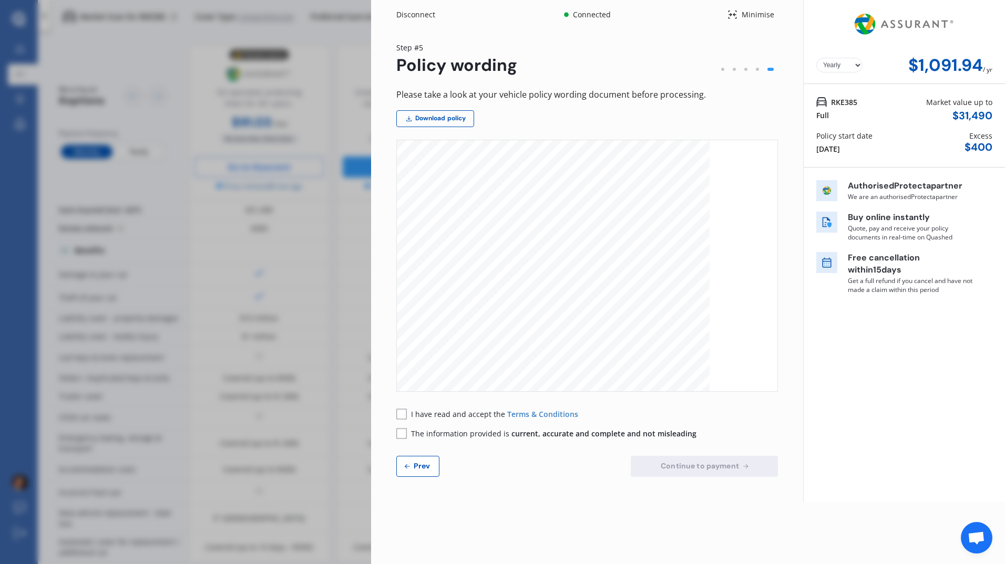
click at [430, 470] on span "Prev" at bounding box center [422, 466] width 21 height 8
